Goal: Communication & Community: Share content

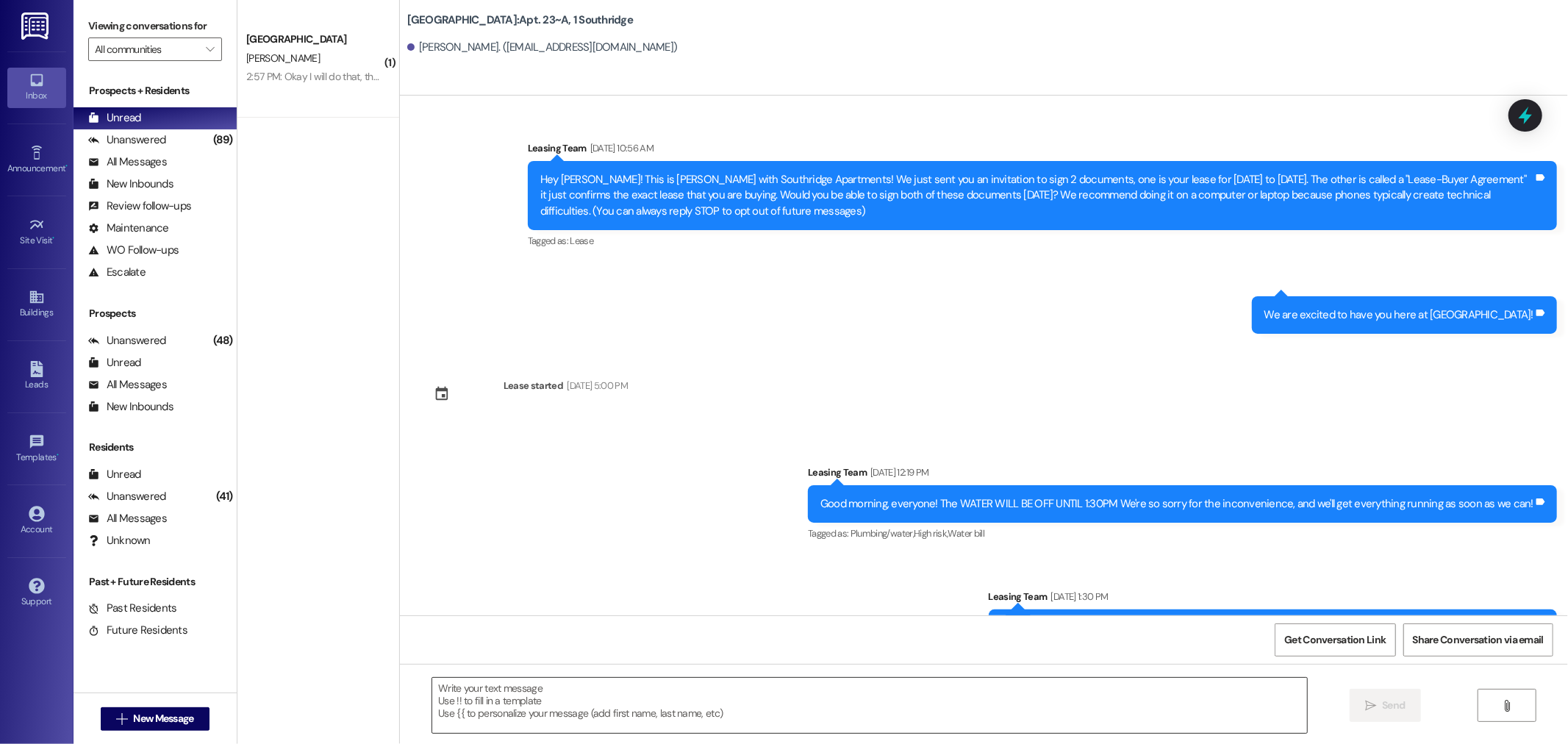
scroll to position [18632, 0]
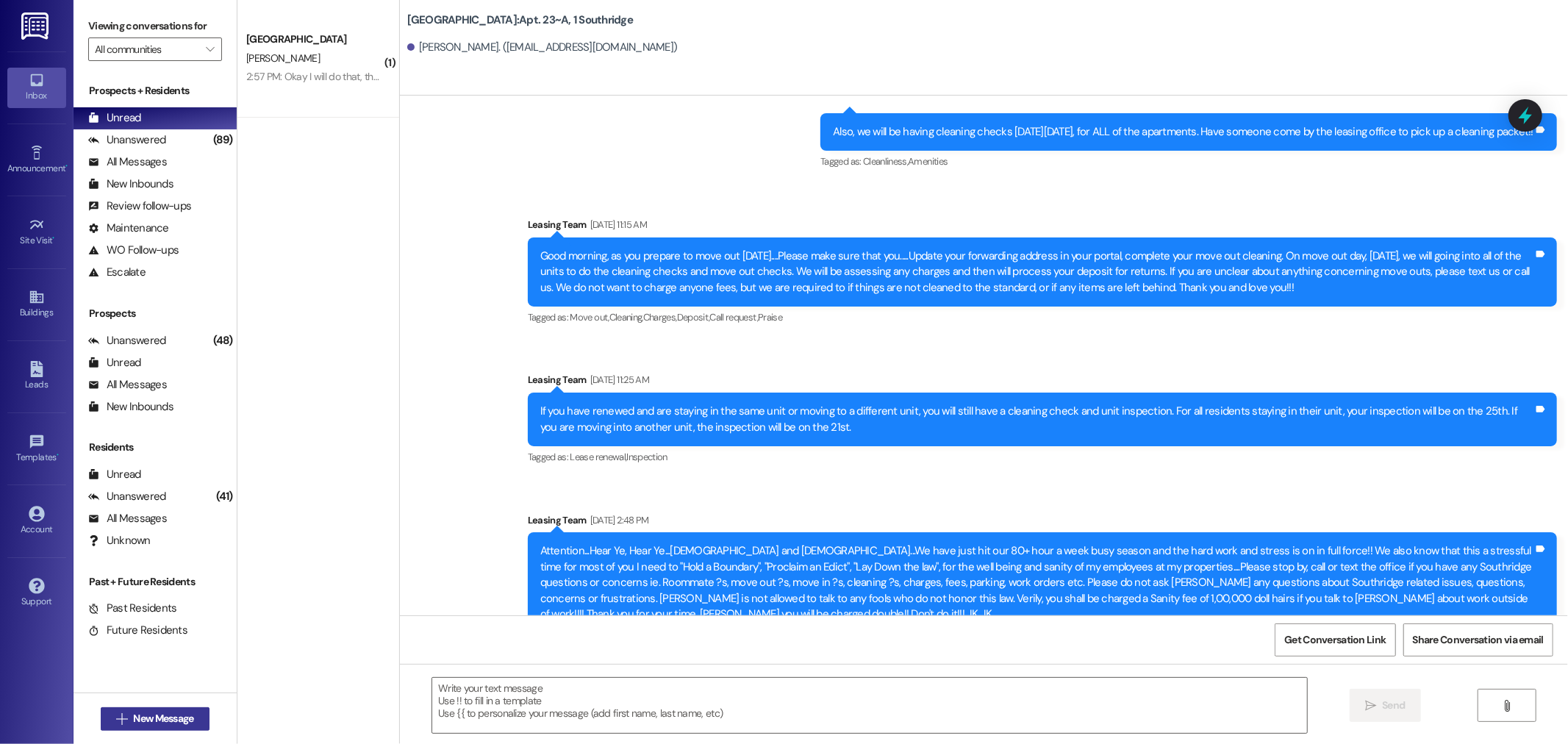
click at [130, 719] on span "New Message" at bounding box center [163, 718] width 67 height 15
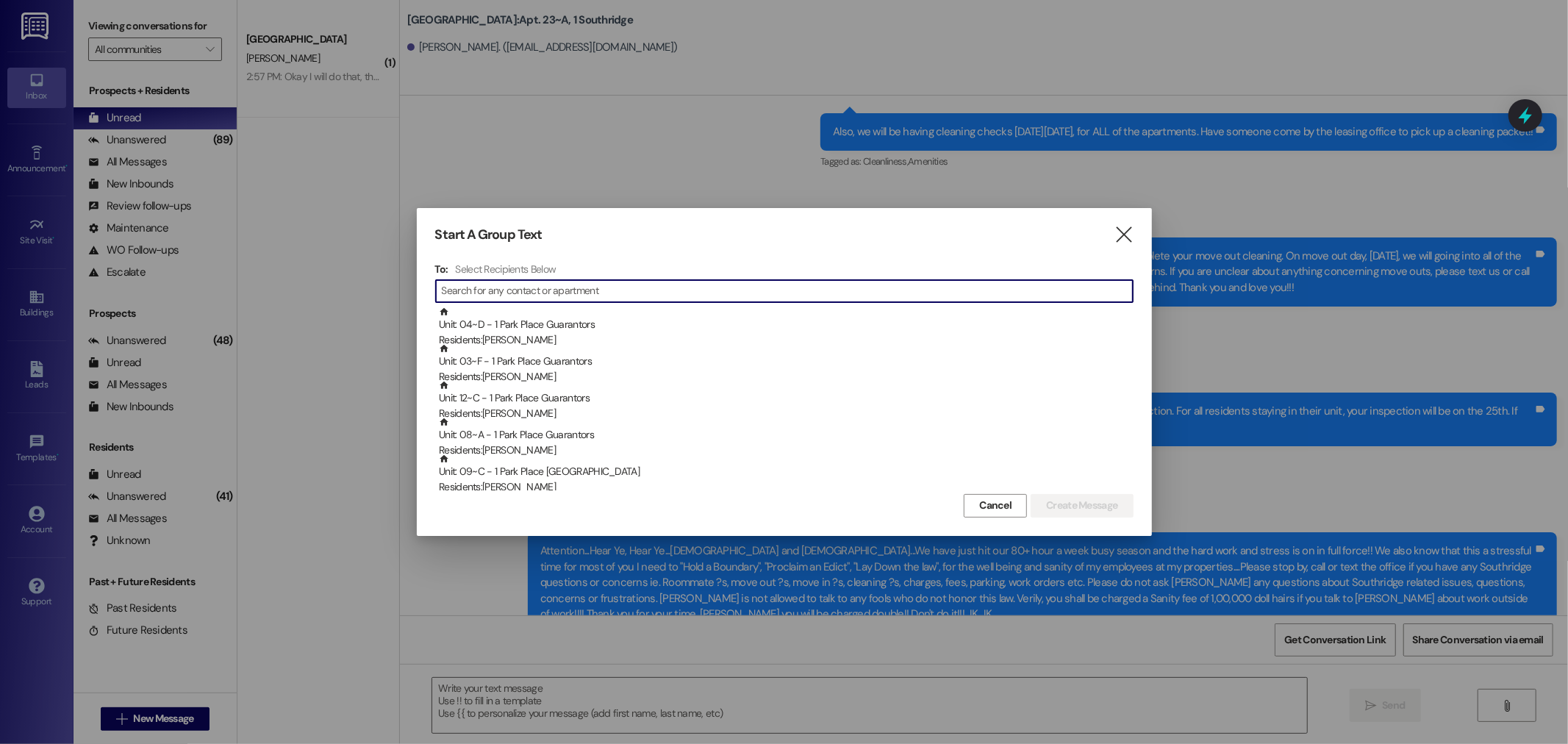
click at [487, 291] on input at bounding box center [787, 290] width 691 height 20
type input "h"
type input "H"
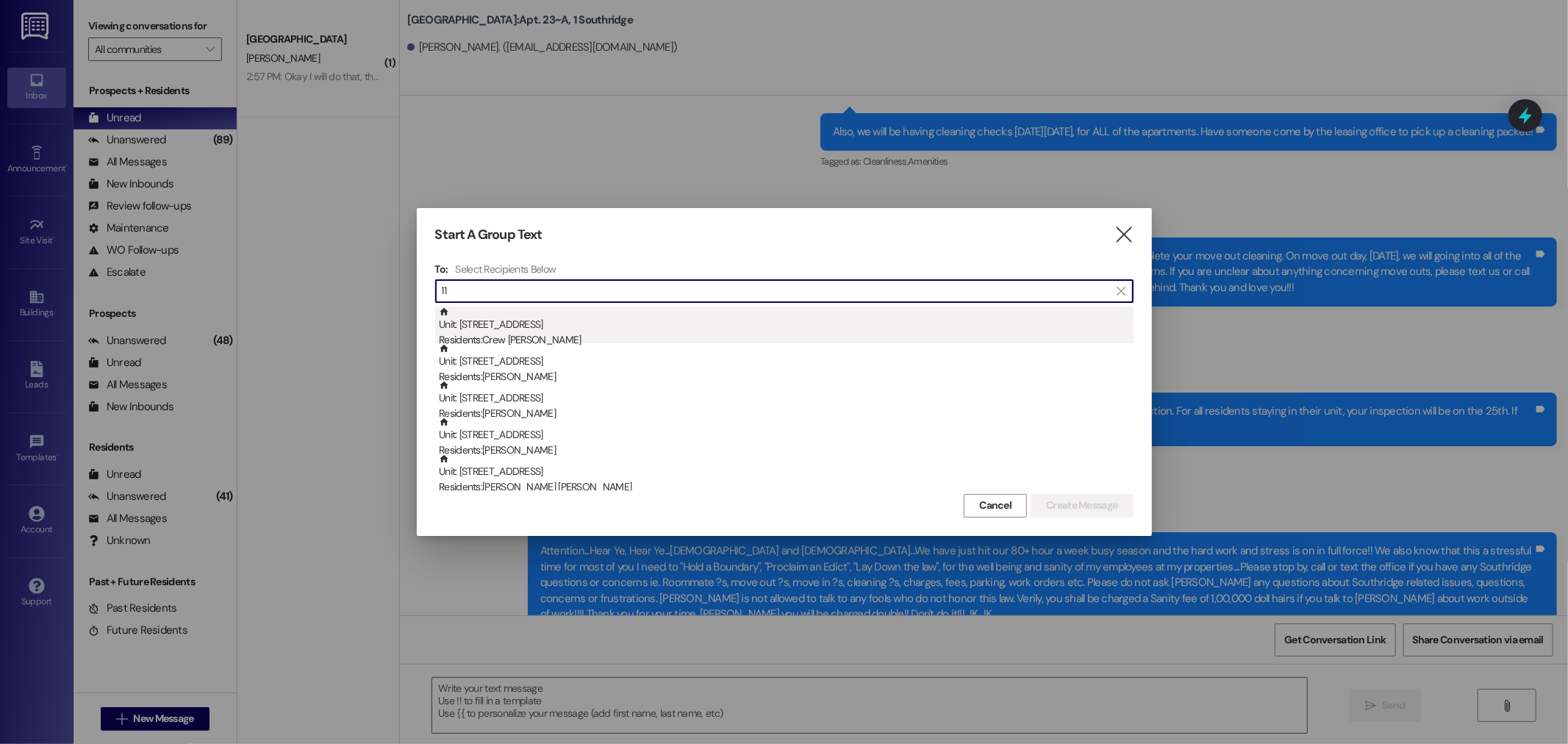
type input "11"
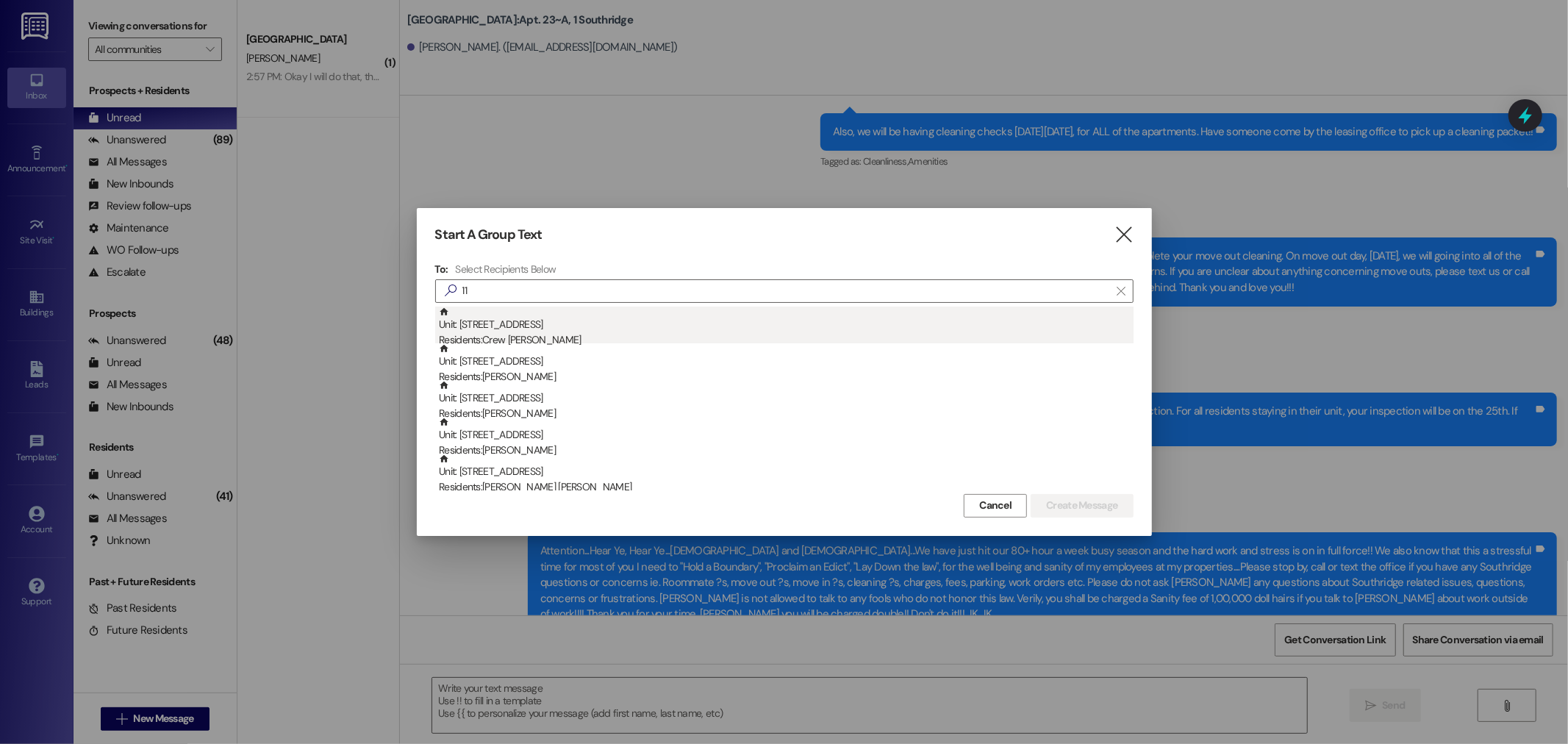
click at [491, 332] on div "Residents: Crew [PERSON_NAME]" at bounding box center [786, 339] width 695 height 15
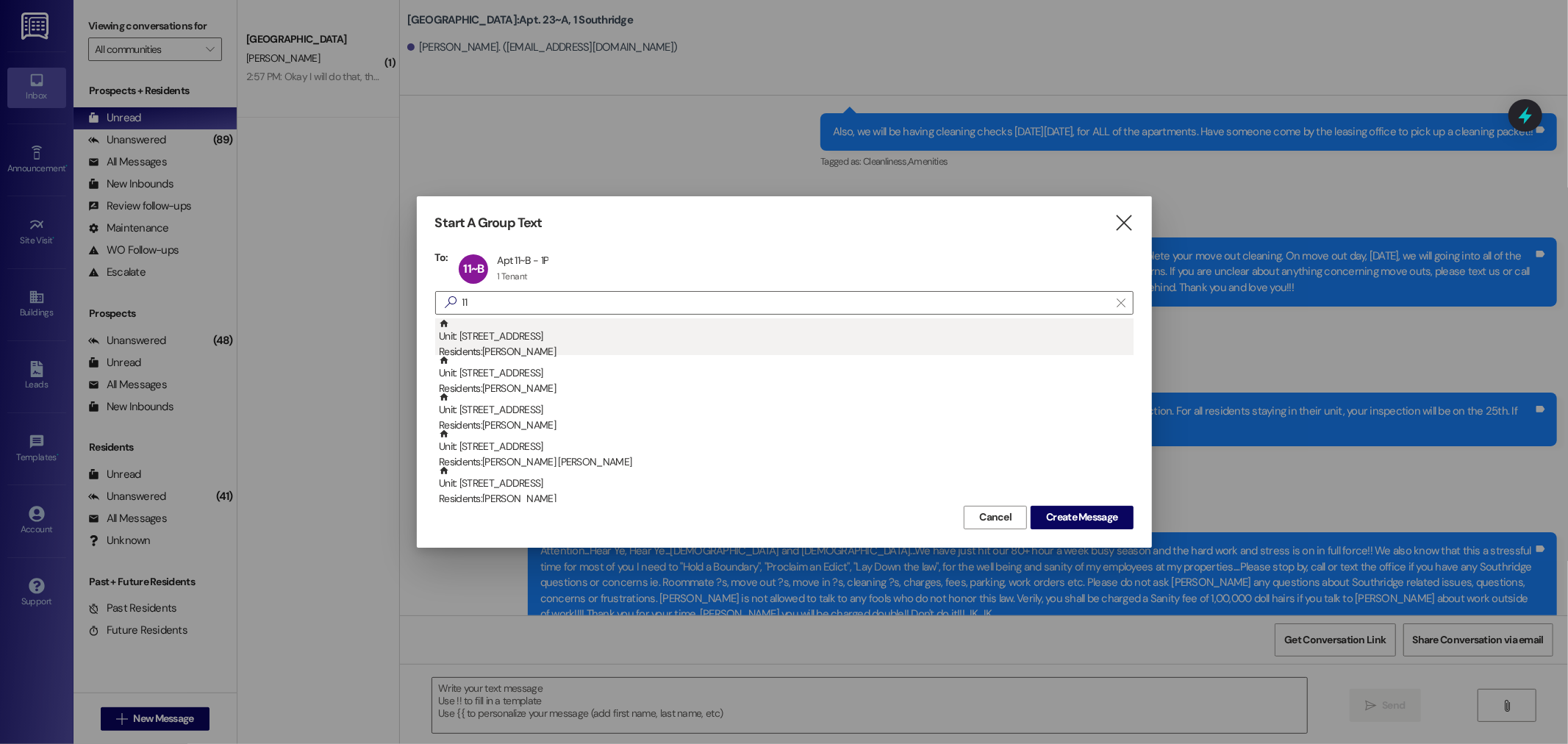
click at [509, 346] on div "Residents: [PERSON_NAME]" at bounding box center [786, 352] width 695 height 15
click at [534, 348] on div "Residents: [PERSON_NAME]" at bounding box center [786, 352] width 695 height 15
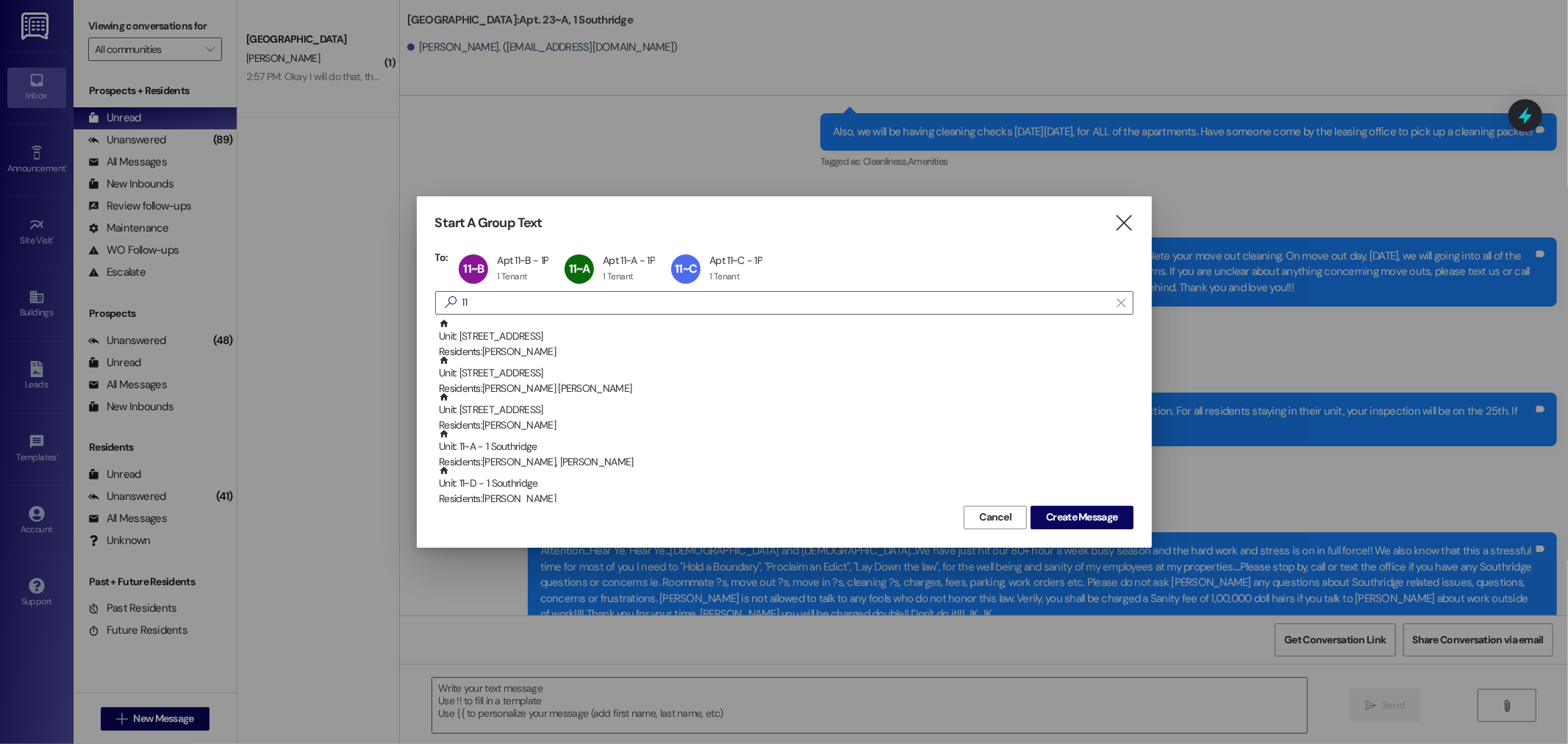
click at [534, 348] on div "Residents: [PERSON_NAME]" at bounding box center [786, 352] width 695 height 15
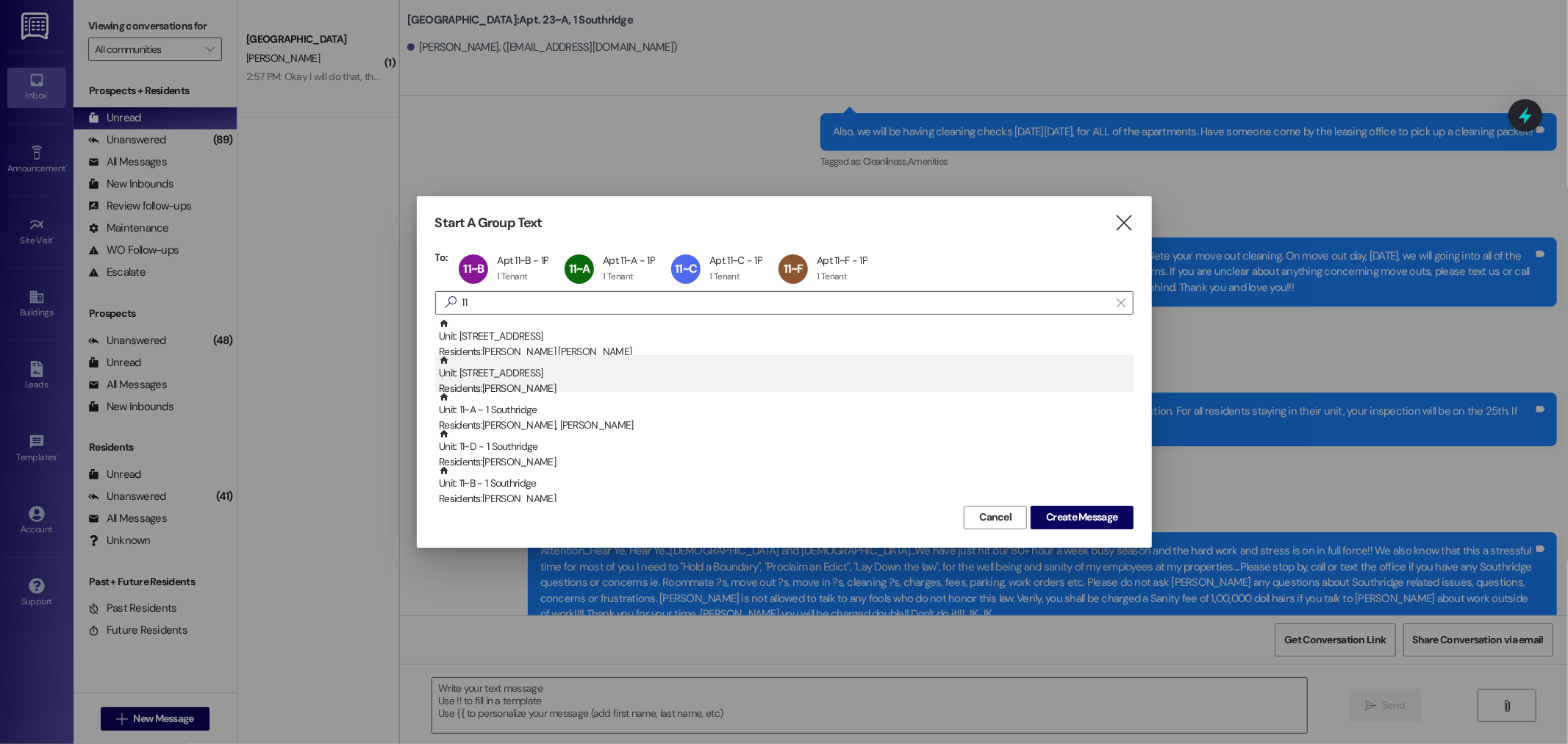
click at [516, 386] on div "Residents: [PERSON_NAME]" at bounding box center [786, 388] width 695 height 15
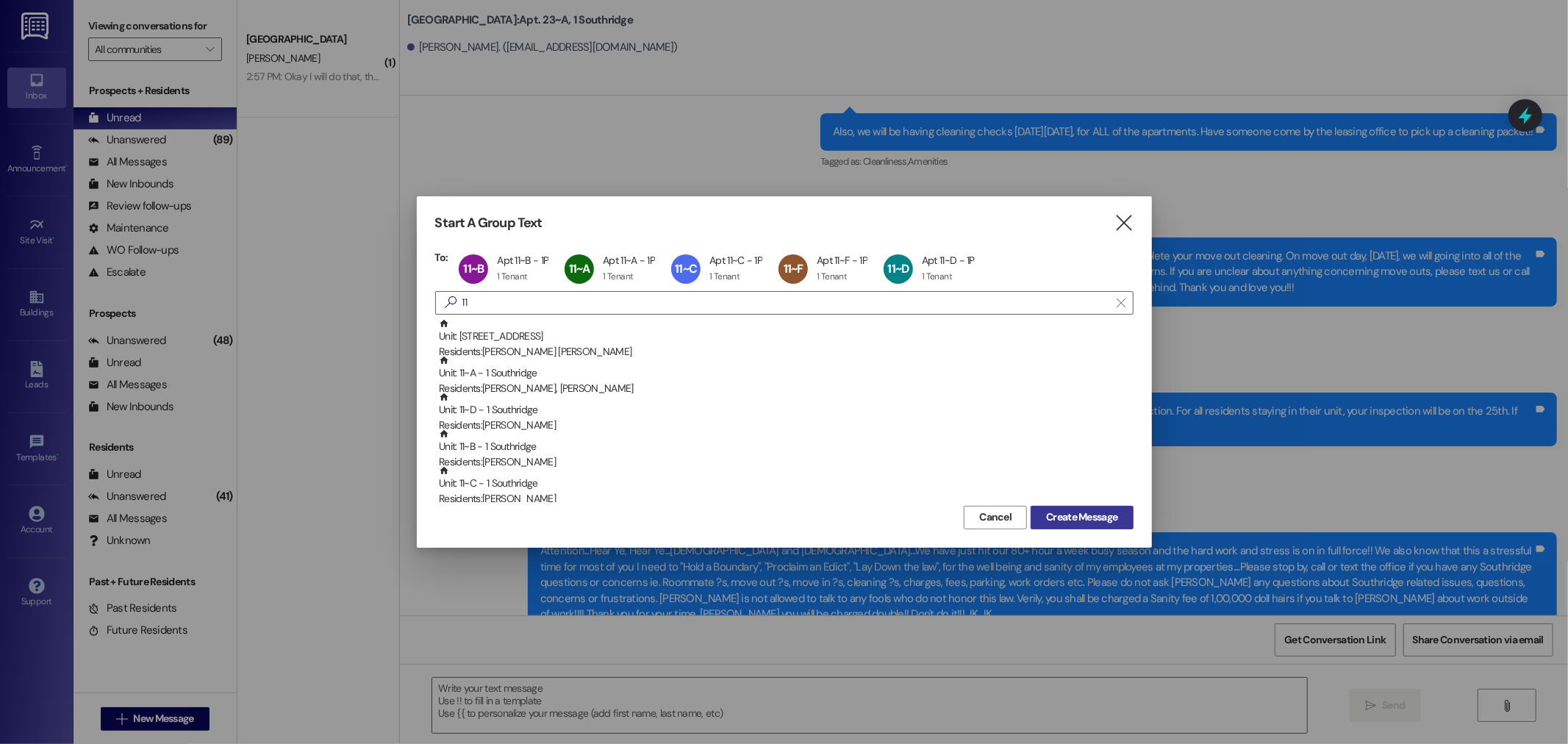
click at [1091, 516] on span "Create Message" at bounding box center [1082, 517] width 71 height 15
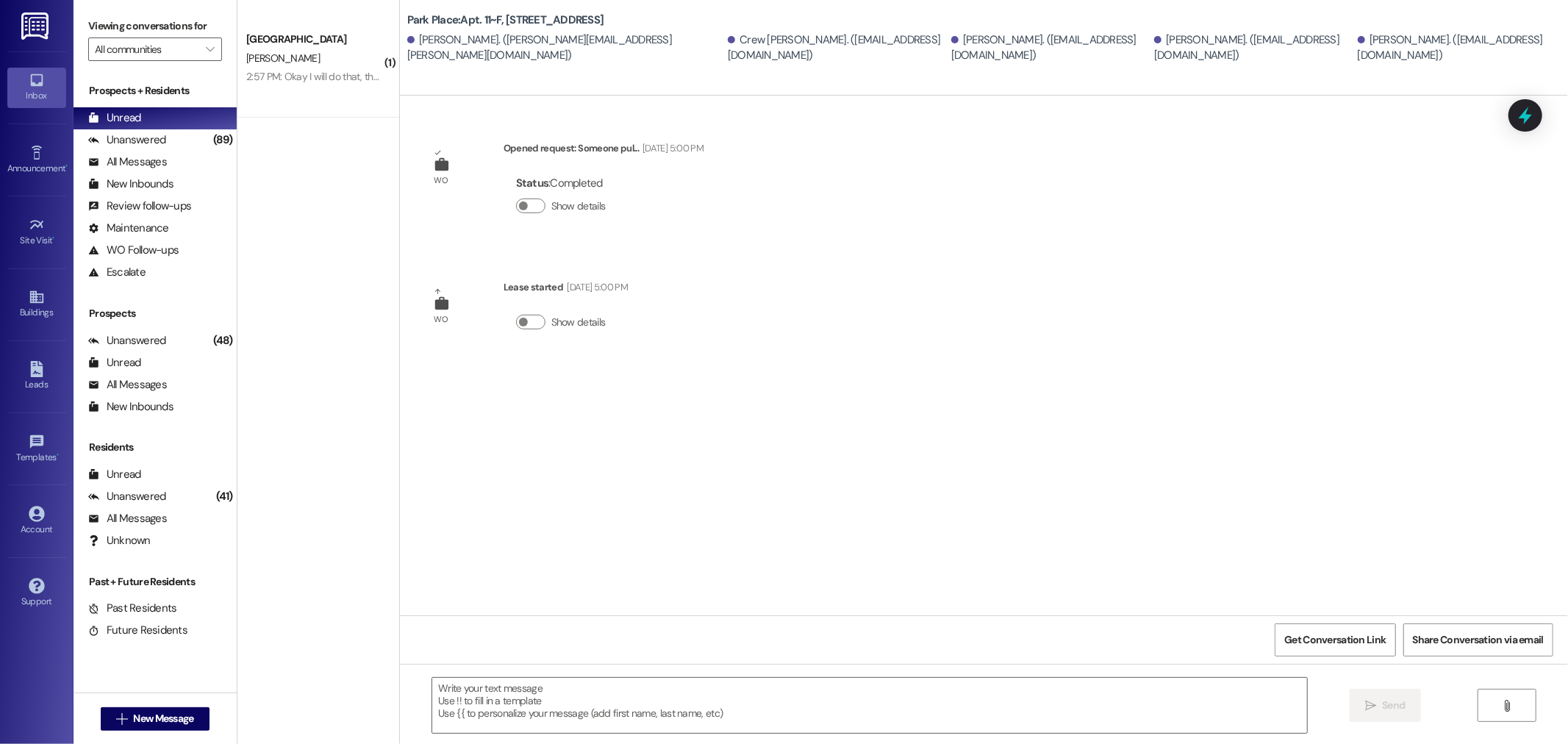
scroll to position [0, 0]
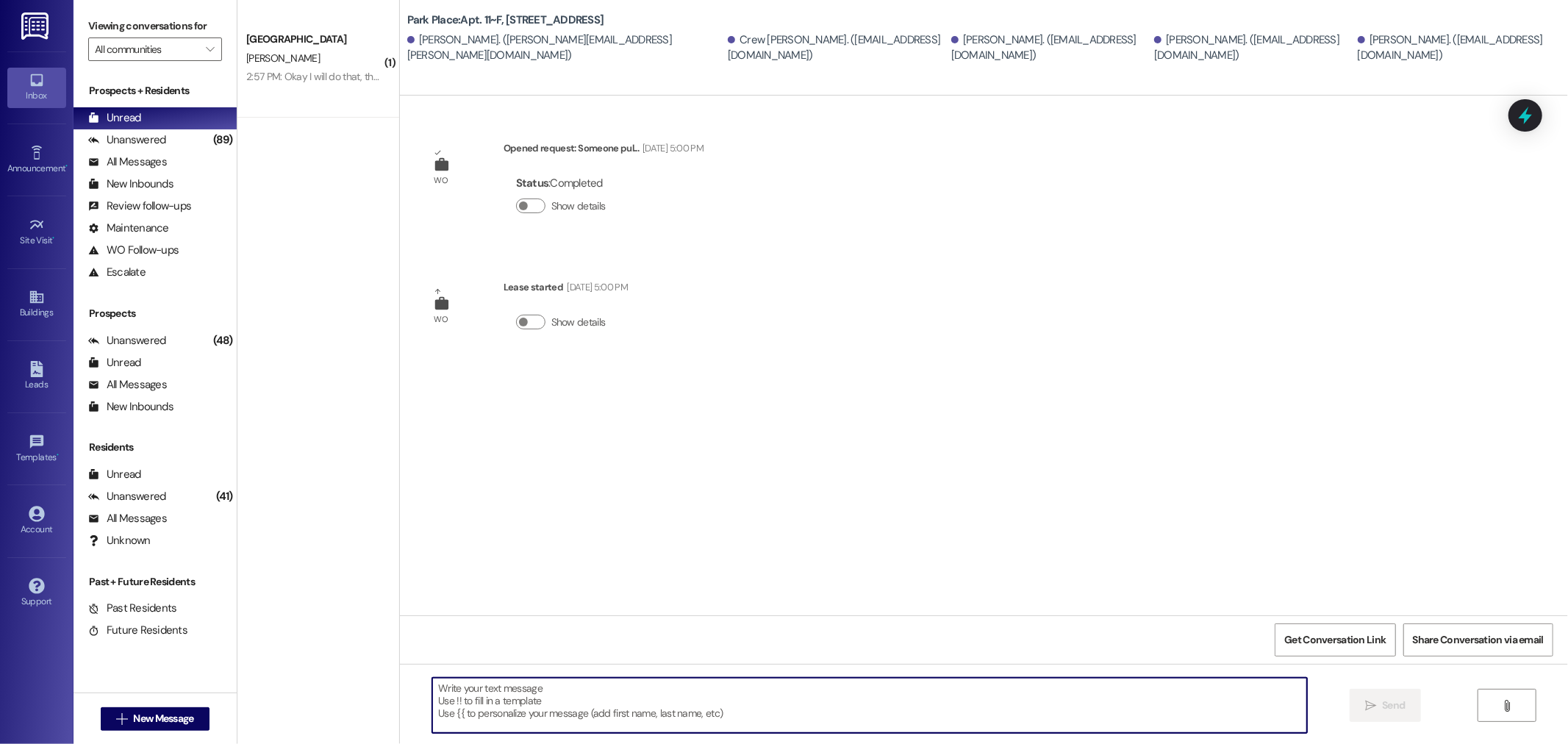
click at [456, 694] on textarea at bounding box center [870, 706] width 875 height 55
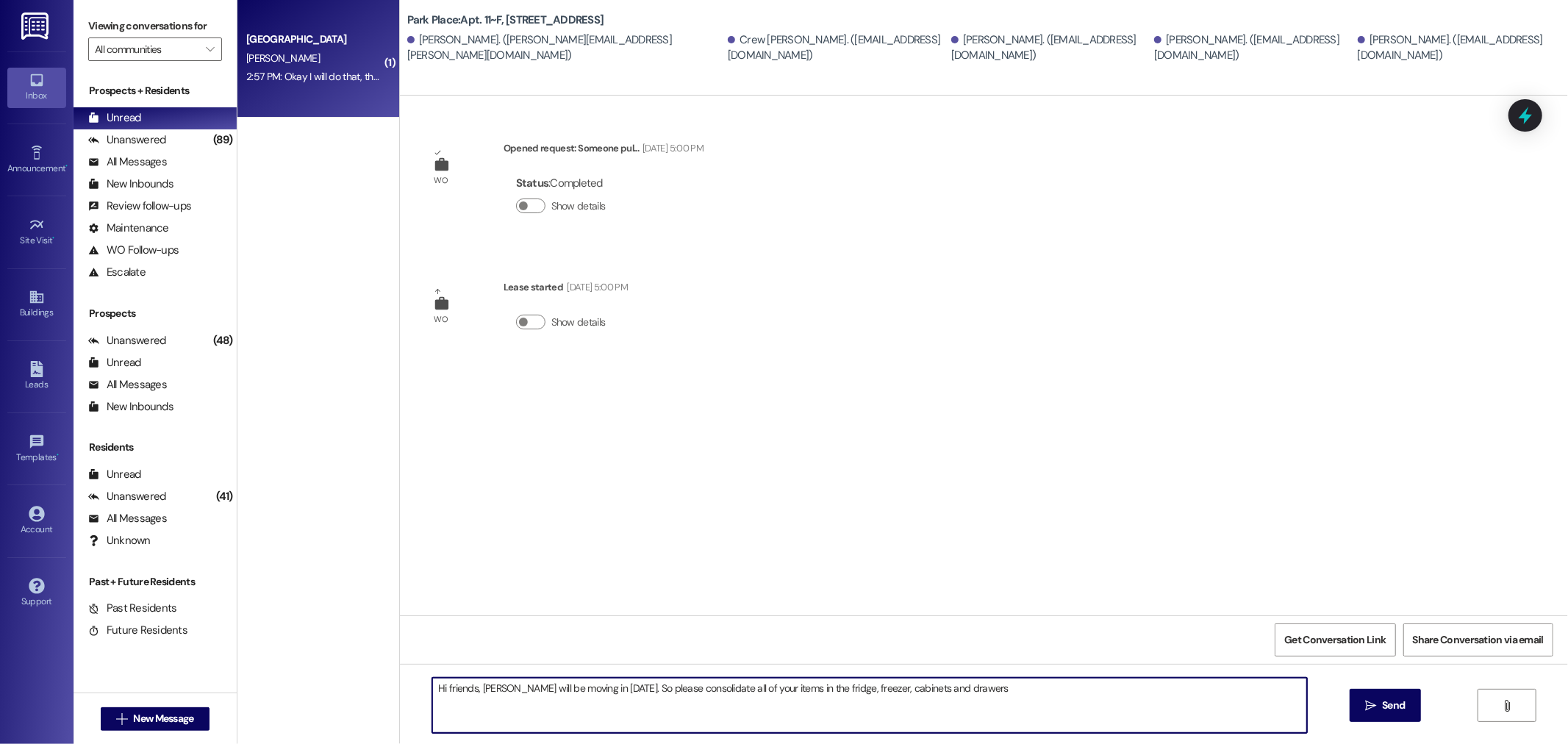
type textarea "Hi friends, [PERSON_NAME] will be moving in [DATE]. So please consolidate all o…"
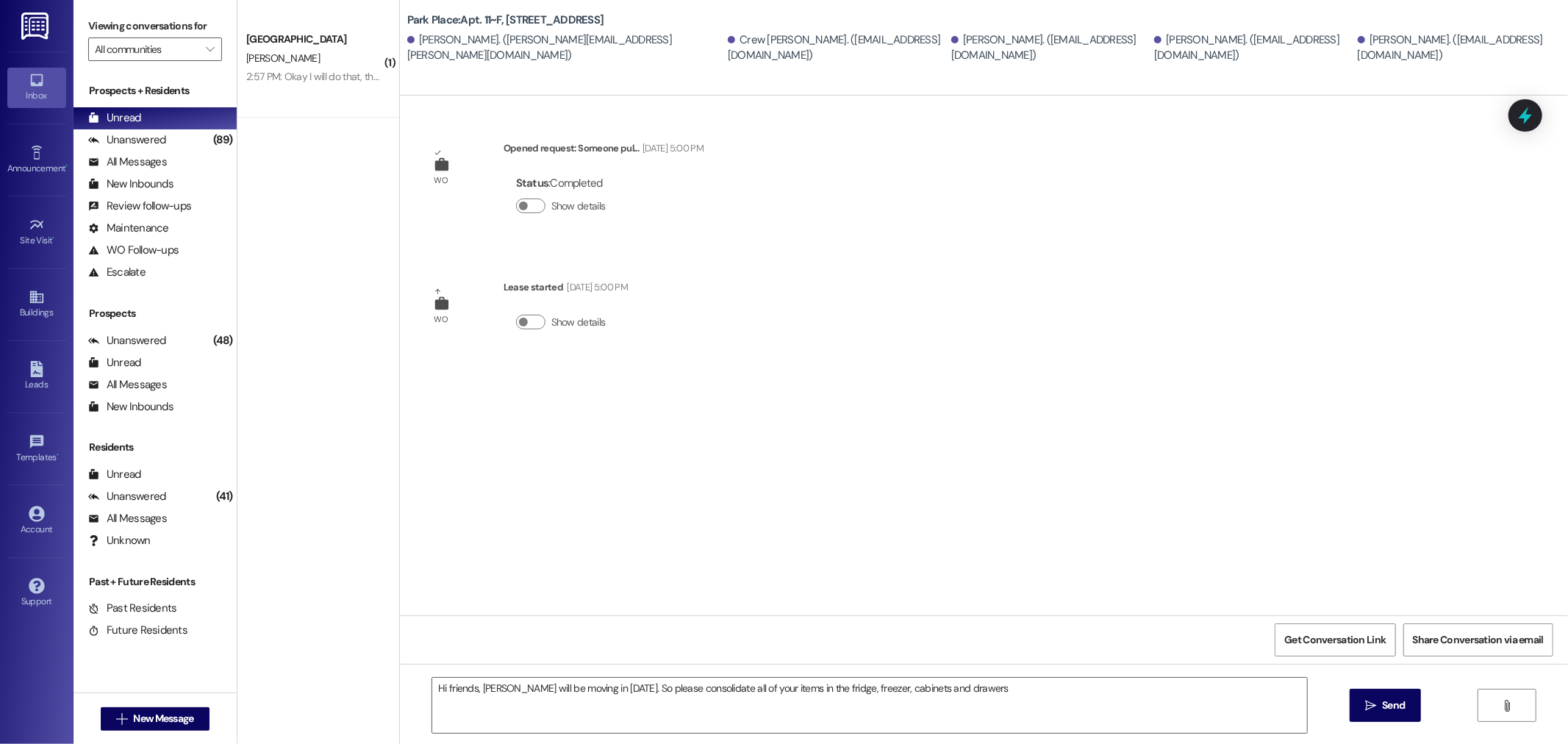
click at [305, 60] on div "[PERSON_NAME]" at bounding box center [314, 59] width 139 height 19
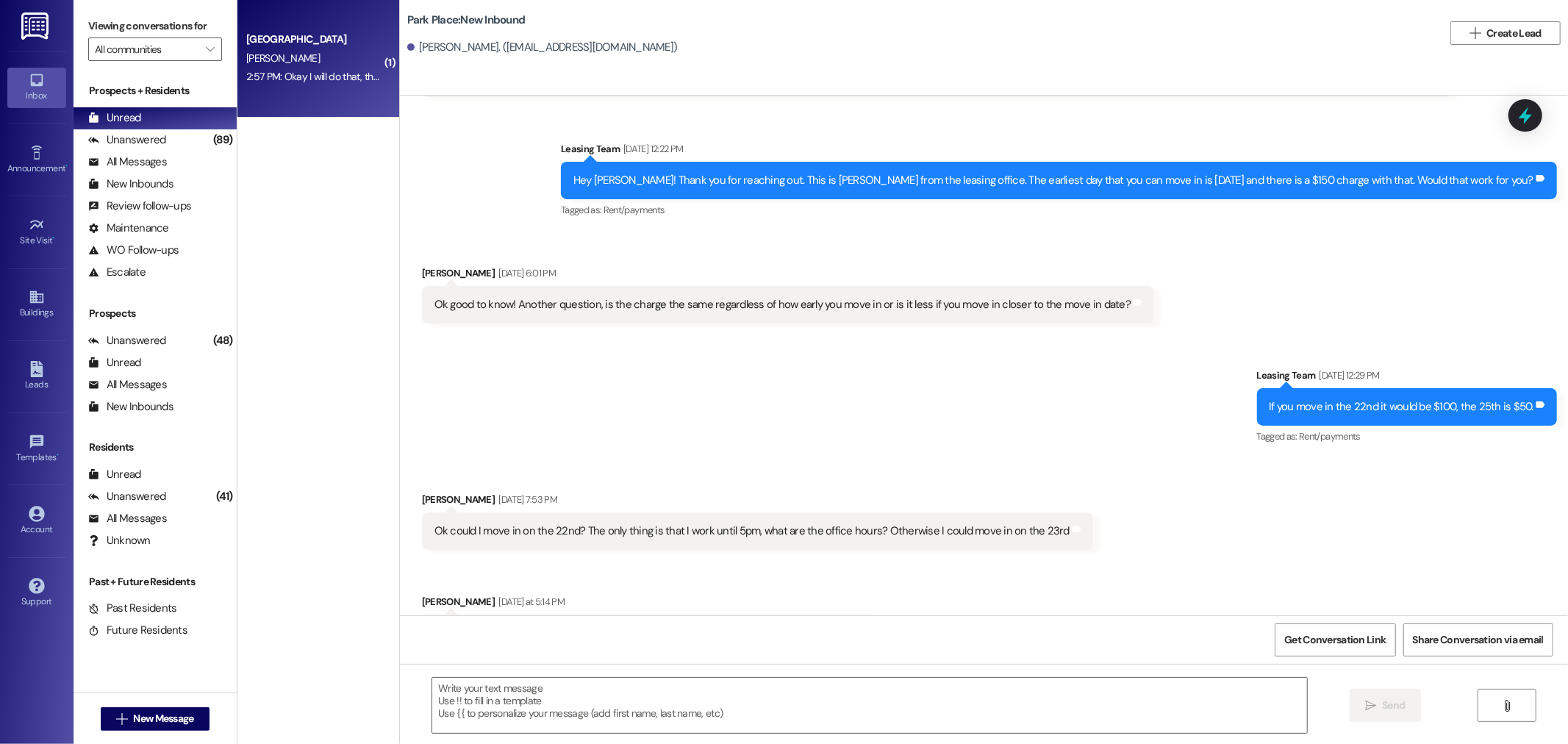
scroll to position [1443, 0]
